Goal: Communication & Community: Answer question/provide support

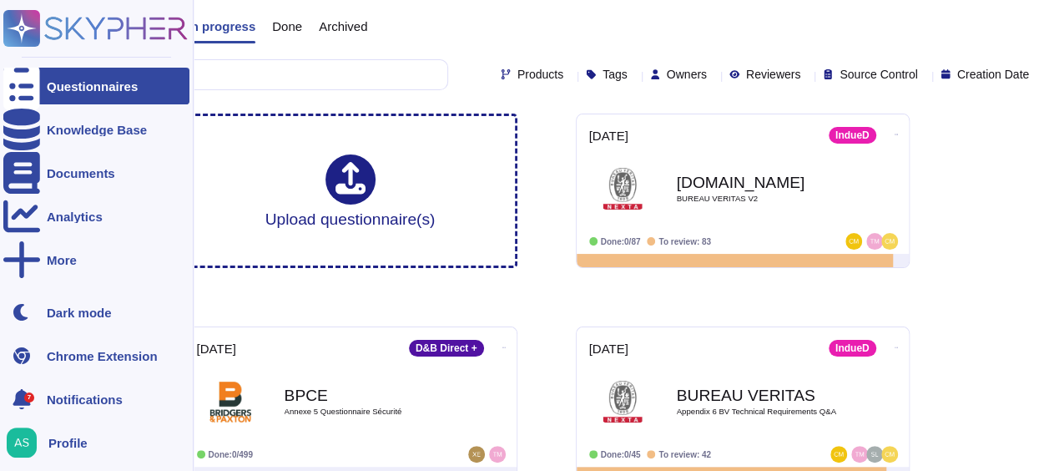
click at [30, 396] on div "7" at bounding box center [29, 397] width 10 height 10
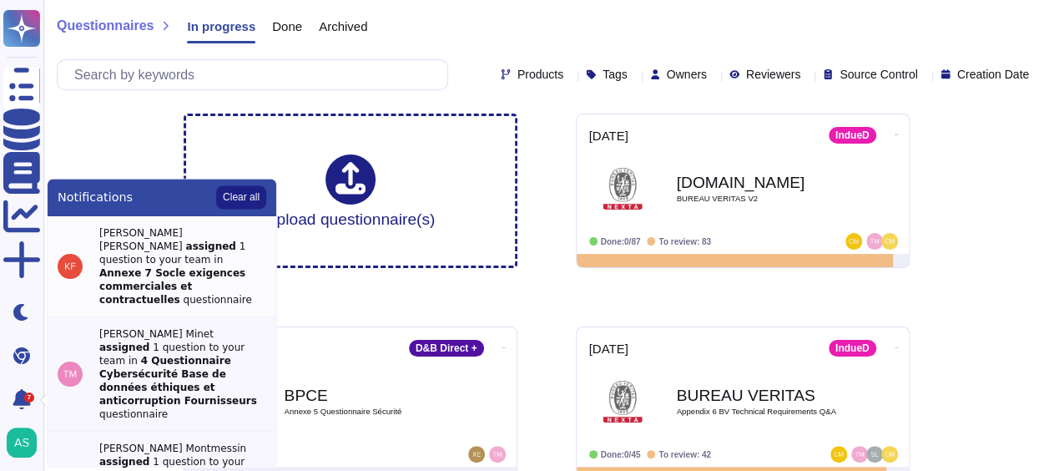
click at [152, 252] on div "[PERSON_NAME] assigned 1 question to your team in Annexe 7 Socle exigences comm…" at bounding box center [182, 266] width 167 height 80
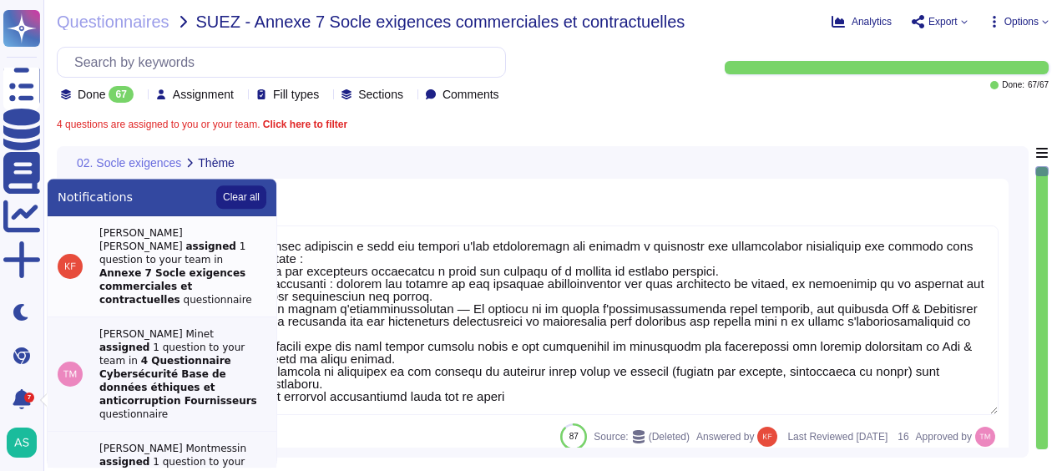
type textarea "Lor ipsumdol Sit & Ametconsec adipiscin e sedd eiu tempori u'lab etdoloremagn a…"
type textarea "Si échec de l'implémentation par ALTARES, oui le contrat peut etre résilié, mai…"
type textarea "OK"
click at [240, 88] on div at bounding box center [240, 94] width 0 height 13
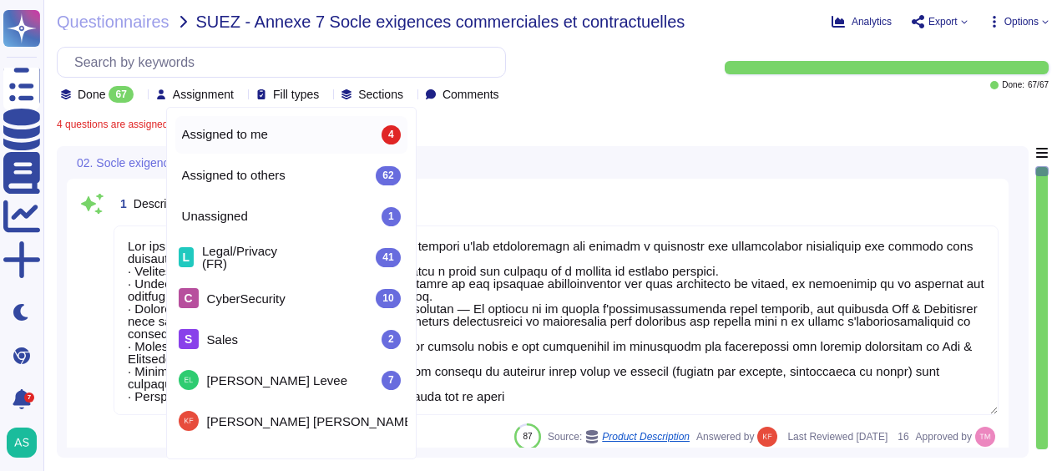
click at [251, 134] on span "Assigned to me" at bounding box center [225, 134] width 86 height 15
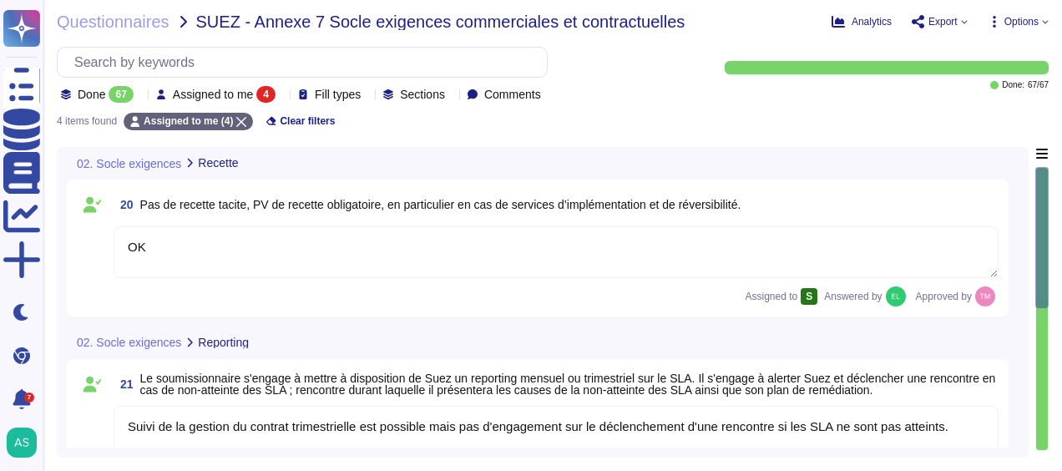
type textarea "Cf. SLA"
type textarea "OK"
type textarea "Suivi de la gestion du contrat trimestrielle est possible mais pas d'engagement…"
type textarea "Cf. SLA"
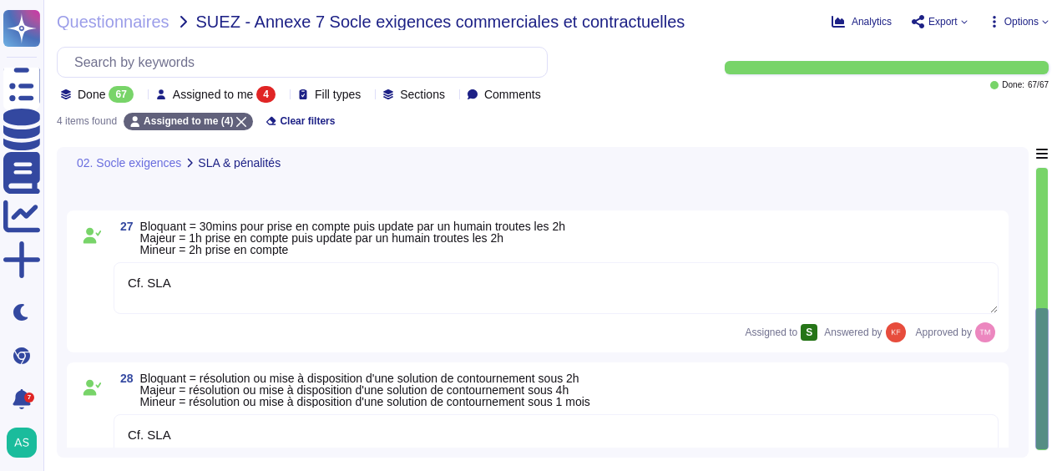
scroll to position [362, 0]
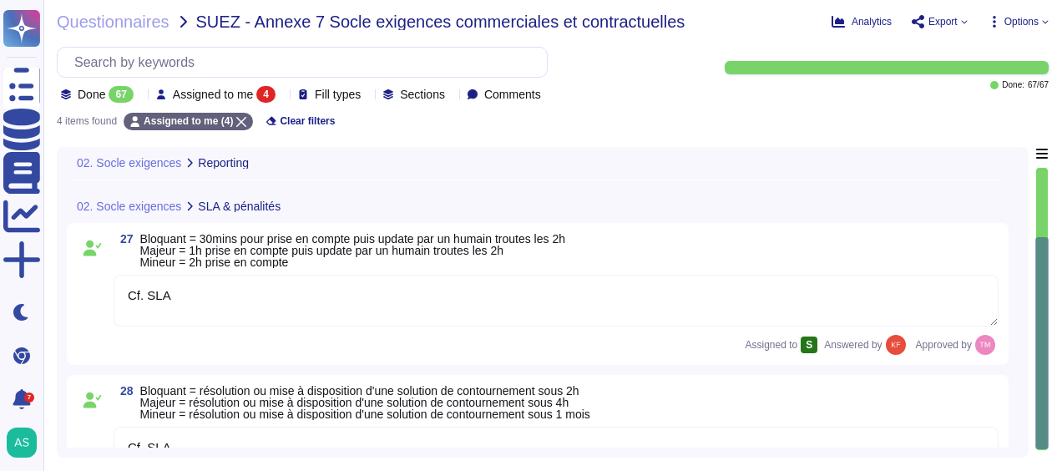
type textarea "Suivi de la gestion du contrat trimestrielle est possible mais pas d'engagement…"
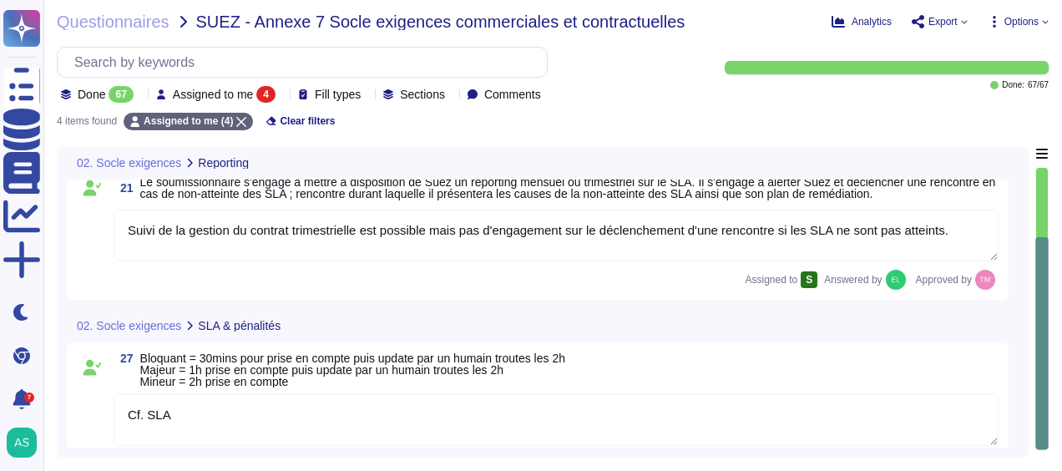
scroll to position [28, 0]
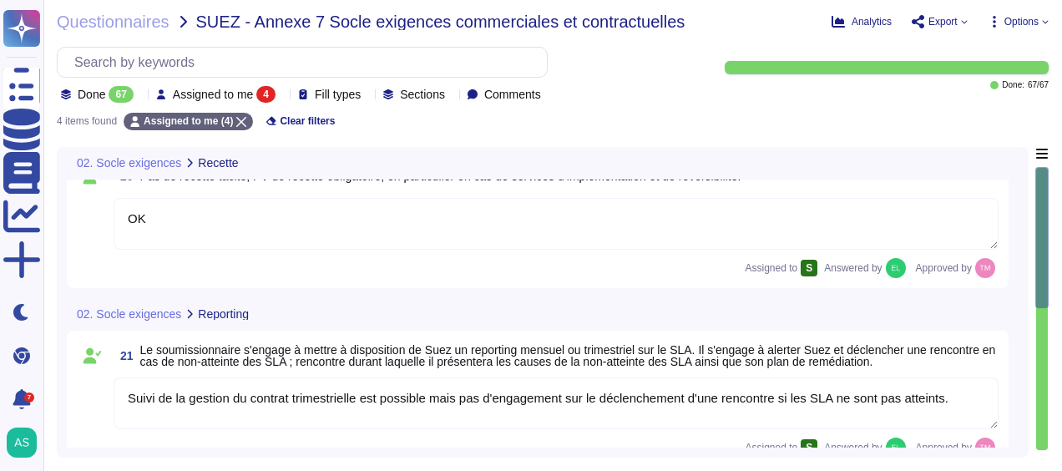
type textarea "OK"
